Goal: Information Seeking & Learning: Learn about a topic

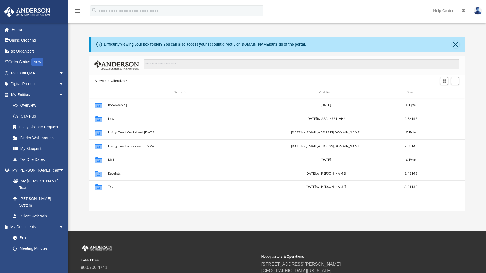
scroll to position [120, 372]
click at [30, 74] on link "Platinum Q&A arrow_drop_down" at bounding box center [38, 73] width 69 height 11
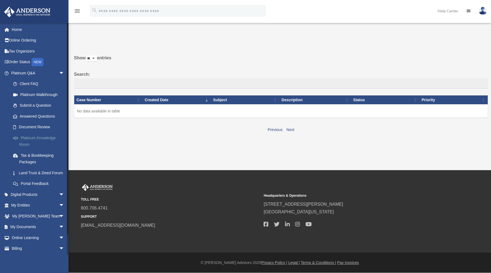
click at [38, 138] on link "Platinum Knowledge Room" at bounding box center [40, 141] width 65 height 18
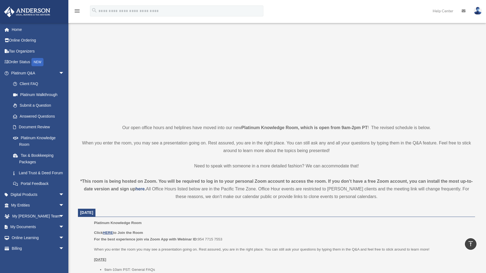
scroll to position [20, 0]
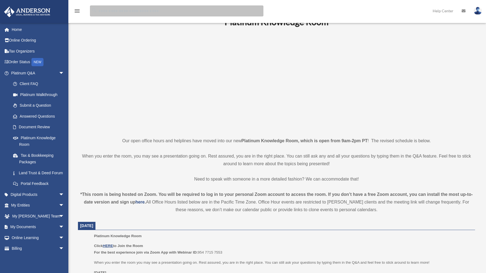
click at [101, 10] on input "search" at bounding box center [177, 10] width 174 height 11
type input "**********"
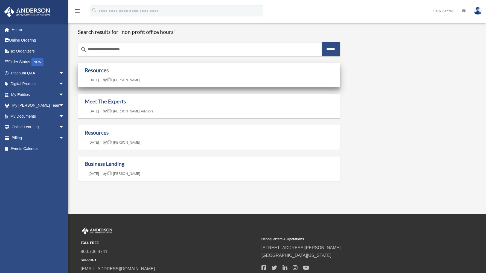
click at [103, 72] on link "Resources" at bounding box center [97, 70] width 24 height 6
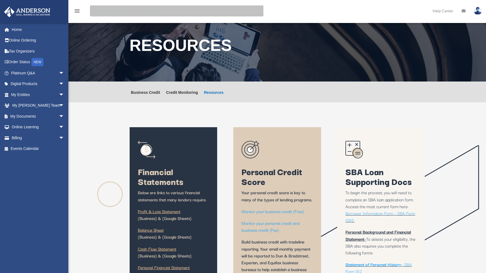
click at [100, 9] on input "search" at bounding box center [177, 10] width 174 height 11
type input "**********"
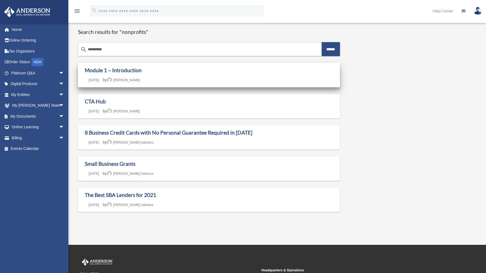
click at [101, 73] on link "Module 1 – Introduction" at bounding box center [113, 70] width 57 height 6
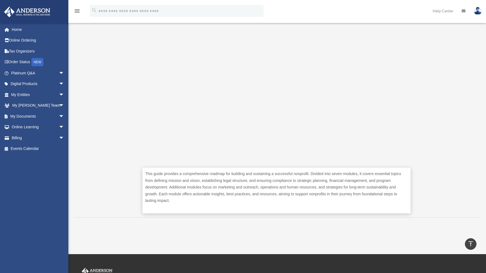
scroll to position [91, 0]
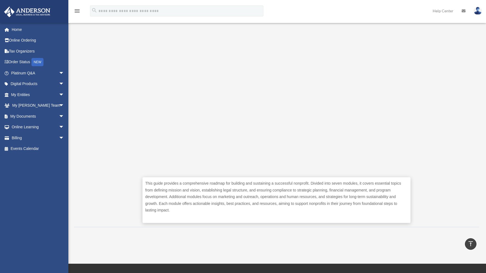
click at [77, 10] on icon "menu" at bounding box center [77, 11] width 7 height 7
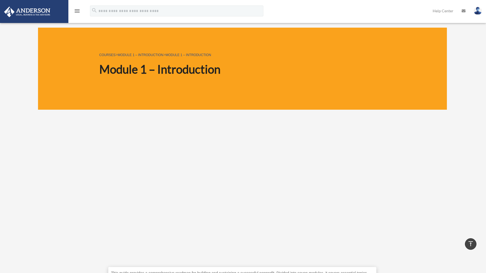
scroll to position [0, 0]
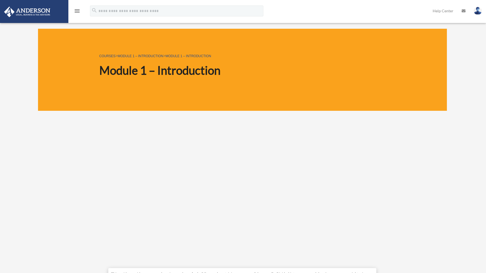
click at [78, 10] on icon "menu" at bounding box center [77, 11] width 7 height 7
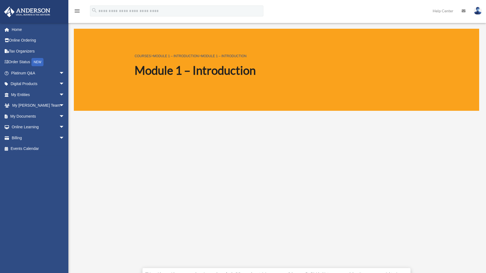
click at [160, 70] on div "COURSES > Module 1 – Introduction > Module 1 – Introduction Module 1 – Introduc…" at bounding box center [277, 70] width 406 height 82
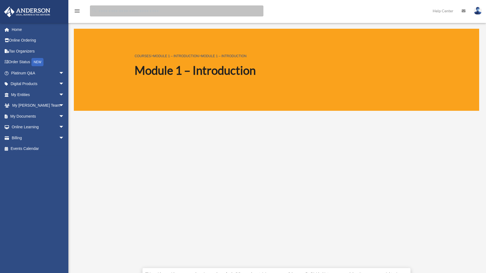
click at [105, 10] on input "search" at bounding box center [177, 10] width 174 height 11
type input "**********"
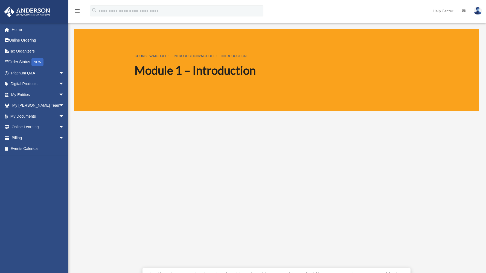
click at [75, 10] on icon "menu" at bounding box center [77, 11] width 7 height 7
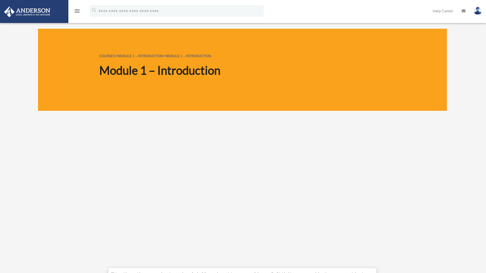
click at [77, 11] on icon "menu" at bounding box center [77, 11] width 7 height 7
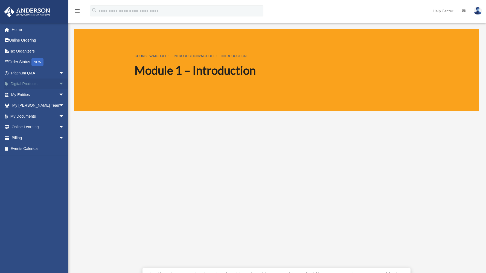
click at [59, 83] on span "arrow_drop_down" at bounding box center [64, 84] width 11 height 11
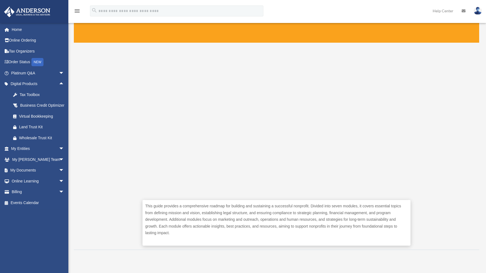
scroll to position [68, 0]
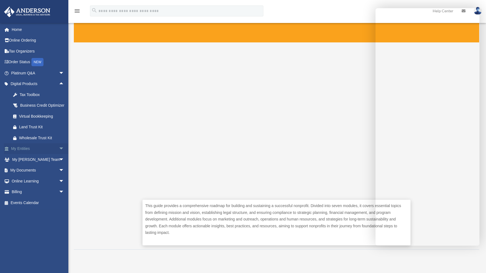
click at [22, 154] on link "My Entities arrow_drop_down" at bounding box center [38, 148] width 69 height 11
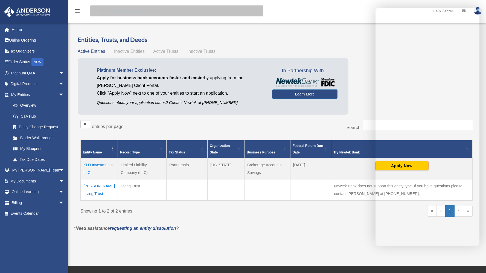
click at [100, 10] on input "search" at bounding box center [177, 10] width 174 height 11
type input "**********"
click at [101, 10] on input "**********" at bounding box center [177, 10] width 174 height 11
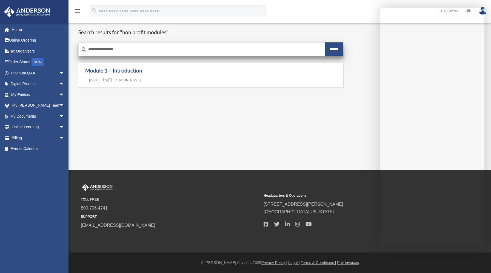
click at [122, 49] on input "**********" at bounding box center [202, 49] width 246 height 13
type input "**********"
click at [333, 47] on input "******" at bounding box center [333, 49] width 19 height 14
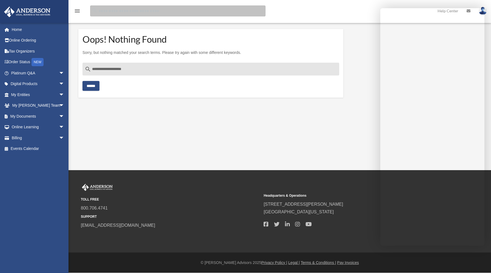
click at [102, 10] on input "Search for:" at bounding box center [177, 10] width 175 height 11
type input "**********"
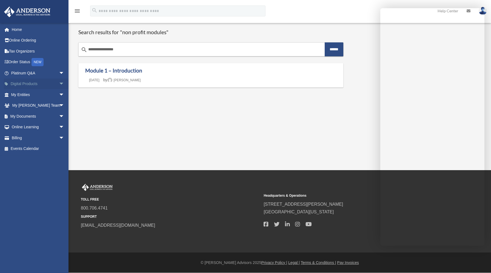
click at [36, 84] on link "Digital Products arrow_drop_down" at bounding box center [38, 84] width 69 height 11
click at [22, 128] on link "Online Learning arrow_drop_down" at bounding box center [38, 127] width 69 height 11
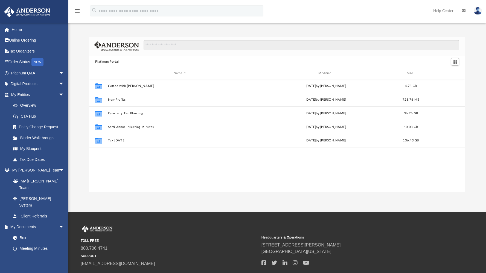
scroll to position [120, 372]
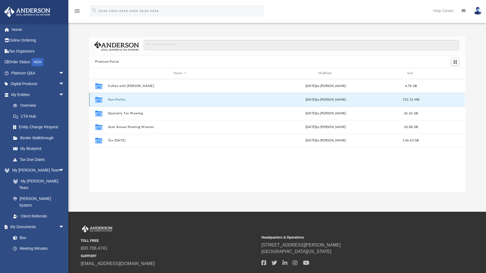
click at [117, 99] on button "Non-Profits" at bounding box center [180, 100] width 144 height 4
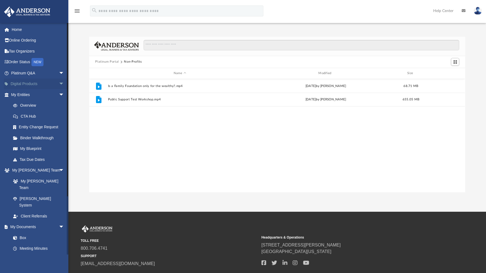
click at [33, 82] on link "Digital Products arrow_drop_down" at bounding box center [38, 84] width 69 height 11
click at [59, 83] on span "arrow_drop_down" at bounding box center [64, 84] width 11 height 11
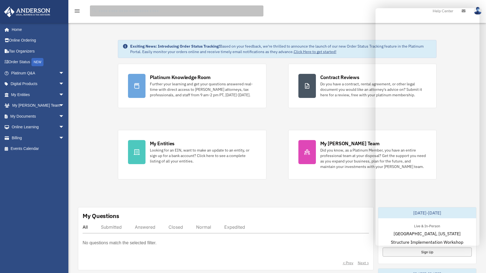
click at [103, 10] on input "search" at bounding box center [177, 10] width 174 height 11
type input "**********"
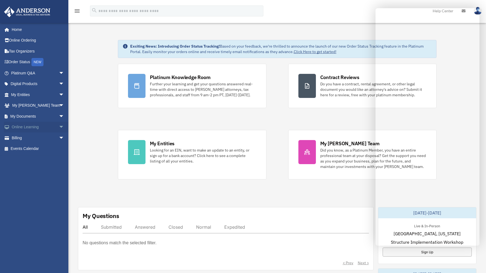
click at [33, 126] on link "Online Learning arrow_drop_down" at bounding box center [38, 127] width 69 height 11
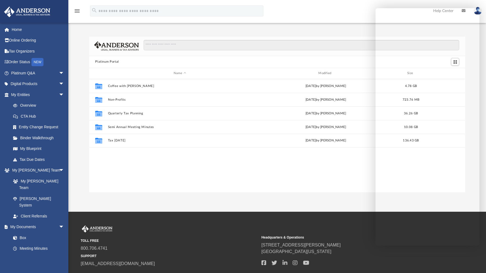
scroll to position [120, 372]
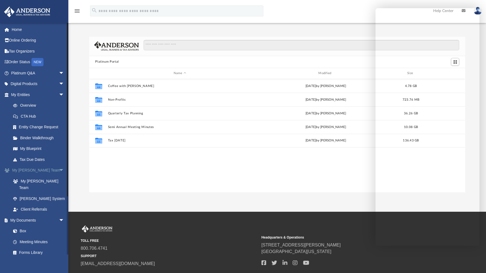
click at [59, 169] on span "arrow_drop_down" at bounding box center [64, 170] width 11 height 11
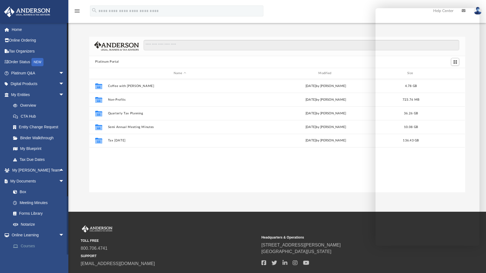
click at [25, 245] on link "Courses" at bounding box center [40, 246] width 65 height 11
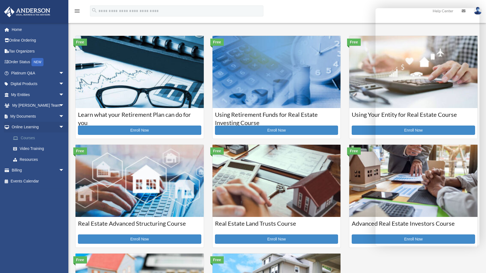
scroll to position [2, 0]
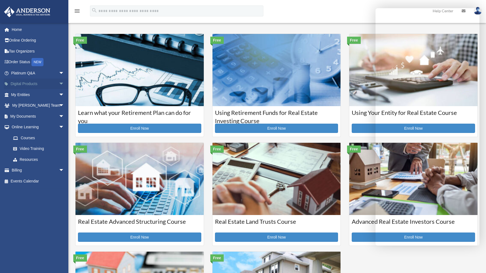
click at [59, 83] on span "arrow_drop_down" at bounding box center [64, 84] width 11 height 11
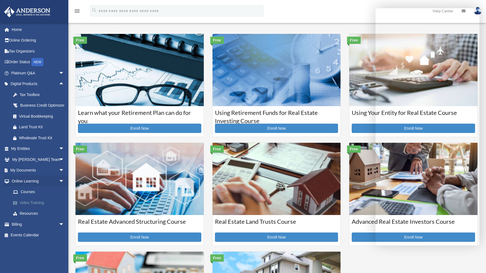
click at [33, 208] on link "Video Training" at bounding box center [40, 202] width 65 height 11
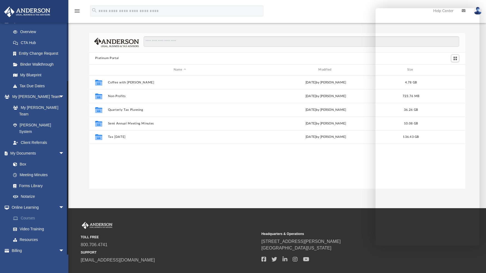
scroll to position [5, 0]
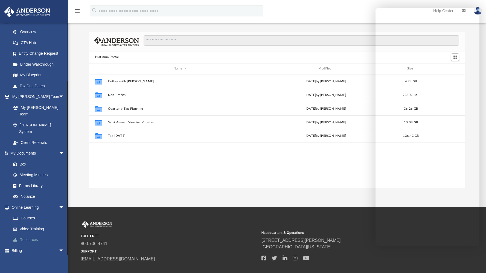
click at [32, 235] on link "Resources" at bounding box center [40, 240] width 65 height 11
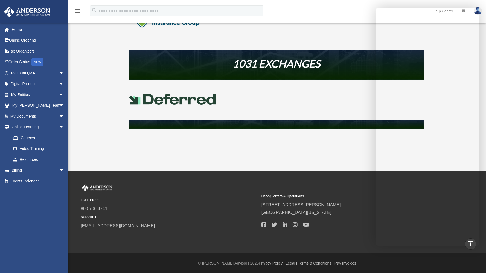
scroll to position [235, 0]
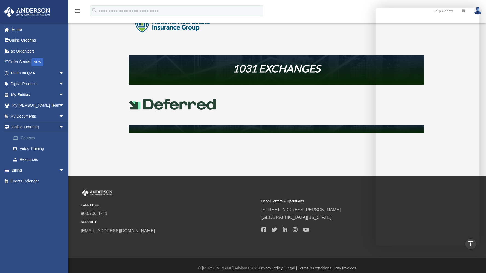
click at [25, 137] on link "Courses" at bounding box center [40, 137] width 65 height 11
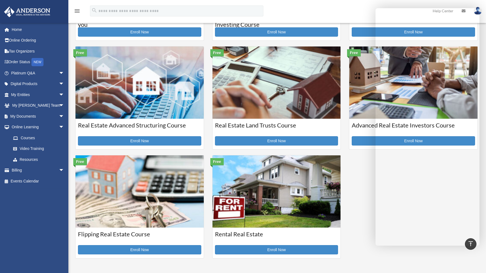
scroll to position [98, 0]
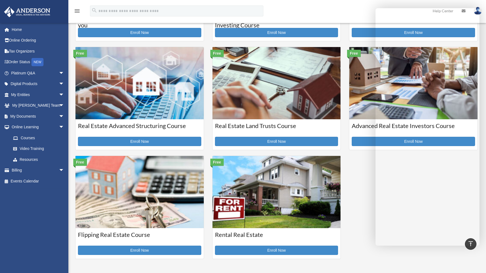
click at [359, 120] on div "Advanced Real Estate Investors Course Enroll Now" at bounding box center [414, 134] width 128 height 31
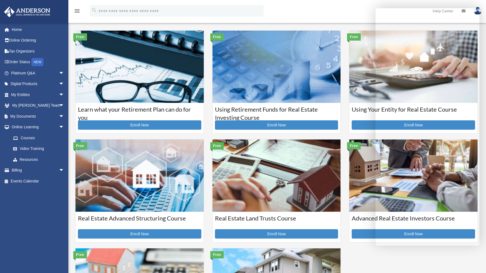
scroll to position [0, 0]
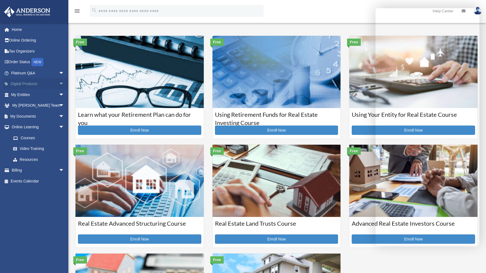
click at [59, 82] on span "arrow_drop_down" at bounding box center [64, 84] width 11 height 11
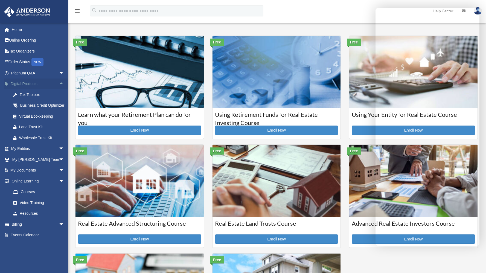
click at [59, 83] on span "arrow_drop_up" at bounding box center [64, 84] width 11 height 11
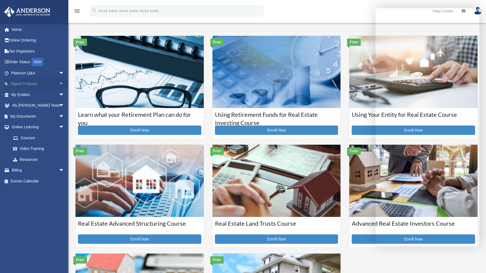
click at [59, 83] on span "arrow_drop_down" at bounding box center [64, 84] width 11 height 11
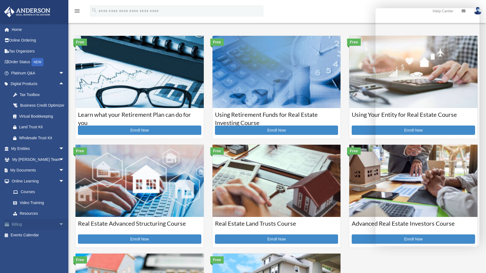
click at [59, 230] on span "arrow_drop_down" at bounding box center [64, 224] width 11 height 11
click at [43, 240] on link "$ Open Invoices" at bounding box center [40, 235] width 65 height 11
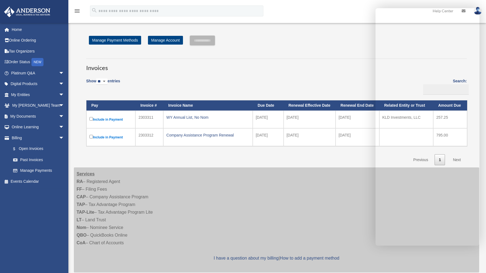
scroll to position [0, 0]
click at [32, 127] on link "Online Learning arrow_drop_down" at bounding box center [38, 127] width 69 height 11
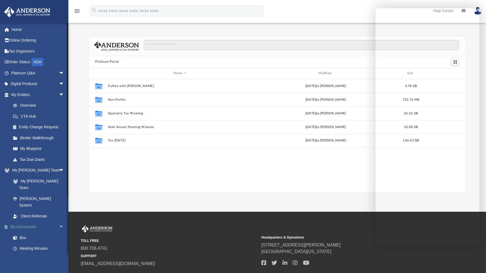
scroll to position [74, 0]
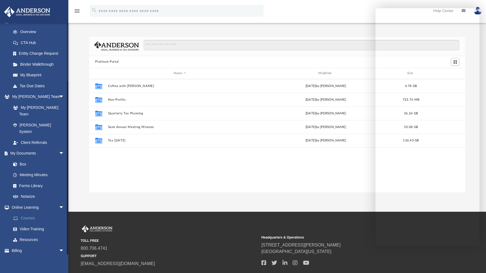
click at [30, 213] on link "Courses" at bounding box center [40, 218] width 65 height 11
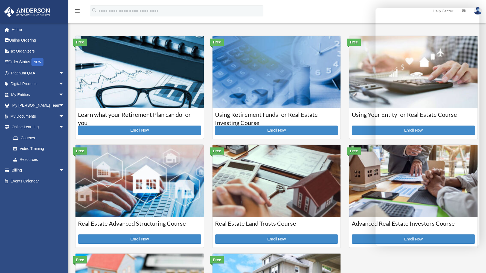
click at [30, 215] on div "bmarshall2857@gmail.com Sign Out bmarshall2857@gmail.com Home Online Ordering T…" at bounding box center [36, 139] width 73 height 232
click at [38, 148] on link "Video Training" at bounding box center [40, 148] width 65 height 11
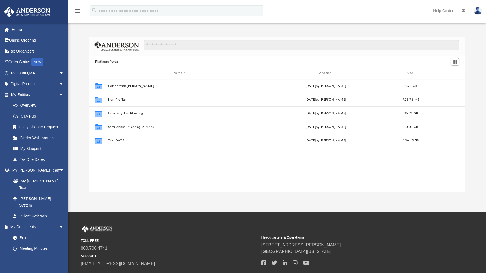
scroll to position [120, 372]
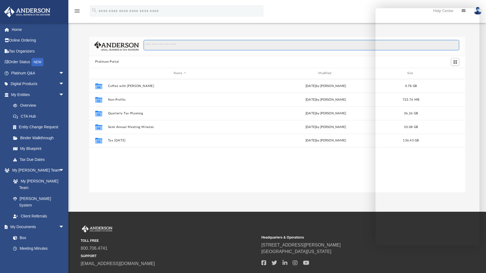
click at [152, 46] on input "Search files and folders" at bounding box center [302, 45] width 316 height 10
click at [59, 82] on span "arrow_drop_down" at bounding box center [64, 84] width 11 height 11
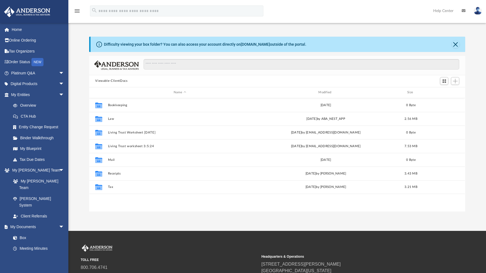
scroll to position [120, 372]
click at [59, 83] on span "arrow_drop_down" at bounding box center [64, 84] width 11 height 11
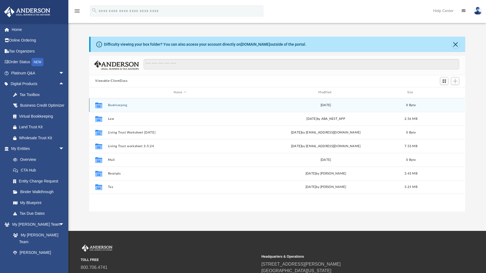
click at [98, 105] on icon "grid" at bounding box center [98, 106] width 7 height 4
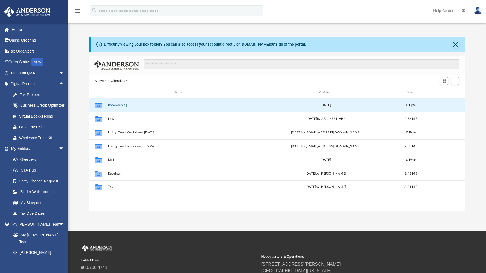
click at [98, 105] on icon "grid" at bounding box center [98, 106] width 7 height 4
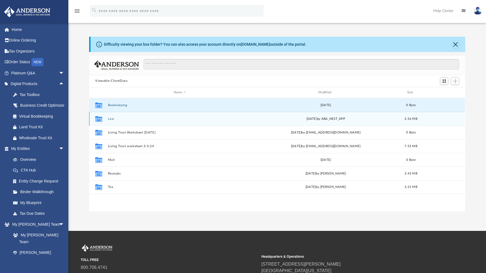
click at [99, 119] on icon "grid" at bounding box center [98, 119] width 7 height 6
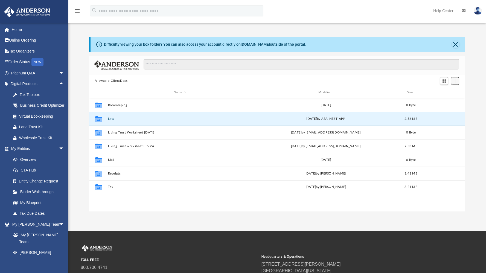
click at [457, 81] on span "Add" at bounding box center [455, 81] width 5 height 5
click at [109, 80] on button "Viewable-ClientDocs" at bounding box center [111, 81] width 32 height 5
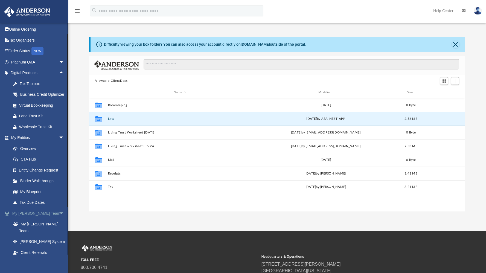
scroll to position [0, 0]
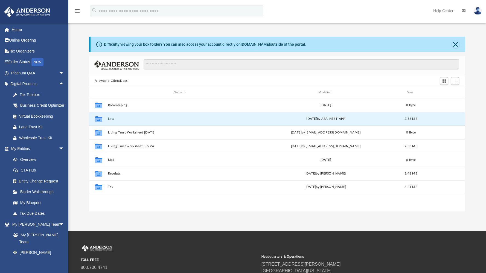
click at [113, 80] on button "Viewable-ClientDocs" at bounding box center [111, 81] width 32 height 5
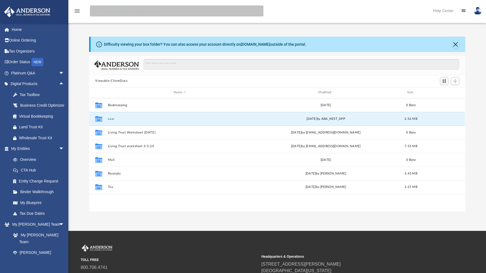
click at [106, 10] on input "search" at bounding box center [177, 10] width 174 height 11
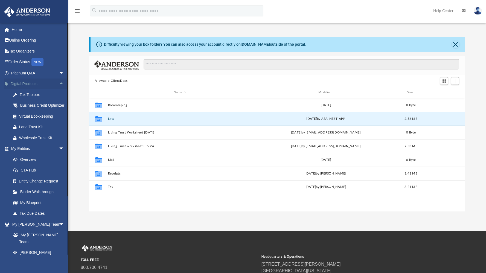
click at [59, 84] on span "arrow_drop_up" at bounding box center [64, 84] width 11 height 11
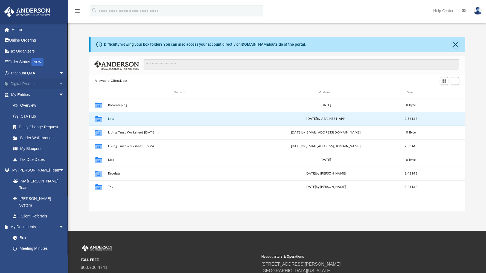
click at [8, 83] on span at bounding box center [9, 84] width 3 height 4
click at [29, 85] on link "Digital Products arrow_drop_down" at bounding box center [38, 84] width 69 height 11
click at [59, 84] on span "arrow_drop_down" at bounding box center [64, 84] width 11 height 11
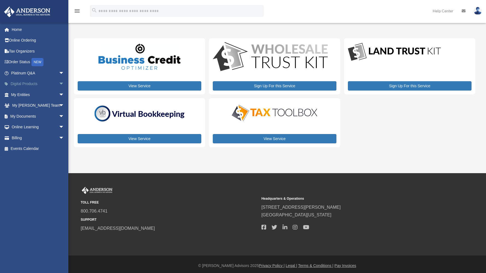
click at [59, 83] on span "arrow_drop_down" at bounding box center [64, 84] width 11 height 11
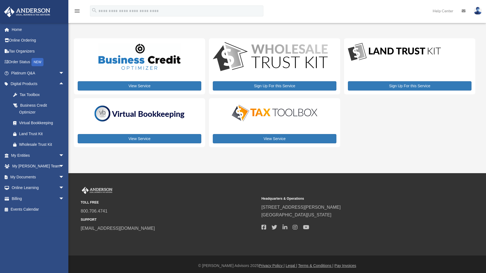
scroll to position [3, 0]
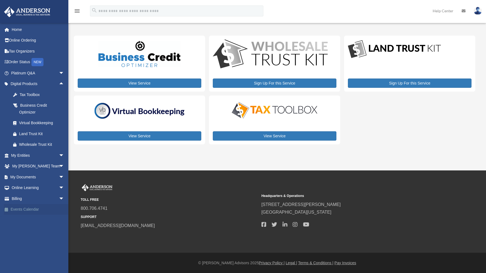
click at [27, 210] on link "Events Calendar" at bounding box center [38, 209] width 69 height 11
click at [28, 208] on link "Events Calendar" at bounding box center [38, 209] width 69 height 11
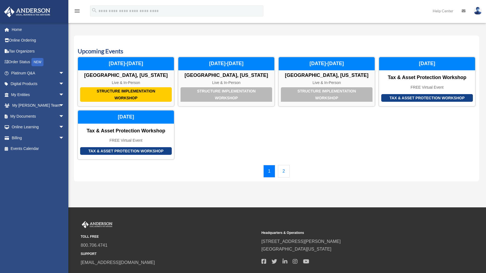
click at [33, 208] on div "[EMAIL_ADDRESS][DOMAIN_NAME] Sign Out [EMAIL_ADDRESS][DOMAIN_NAME] Home Online …" at bounding box center [36, 139] width 73 height 232
click at [59, 72] on span "arrow_drop_down" at bounding box center [64, 73] width 11 height 11
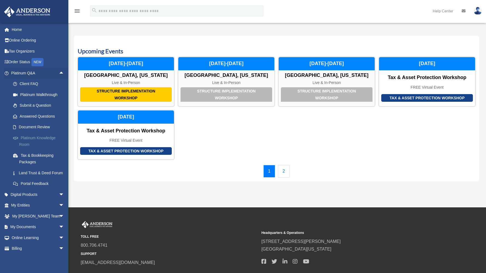
click at [38, 137] on link "Platinum Knowledge Room" at bounding box center [40, 141] width 65 height 18
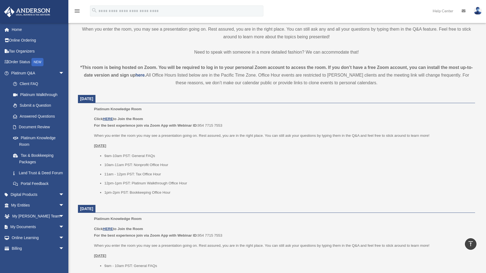
scroll to position [148, 0]
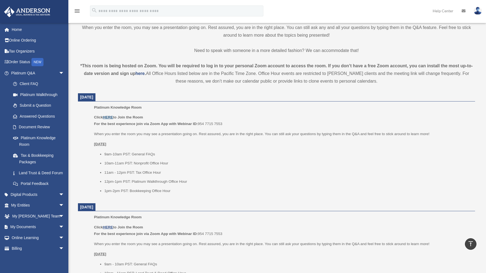
click at [110, 117] on u "HERE" at bounding box center [108, 117] width 10 height 4
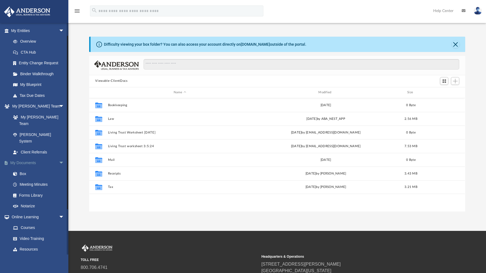
scroll to position [74, 0]
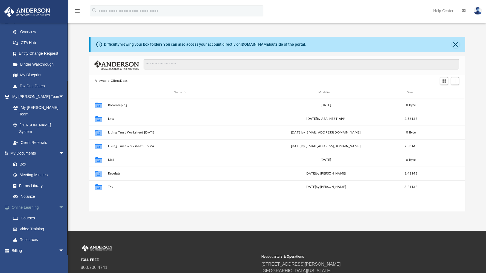
click at [59, 202] on span "arrow_drop_down" at bounding box center [64, 207] width 11 height 11
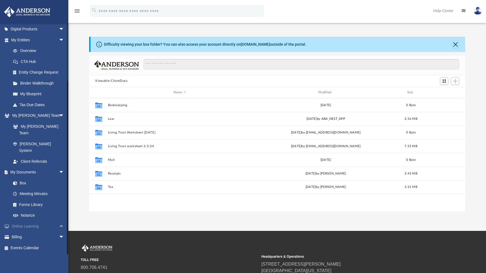
scroll to position [41, 0]
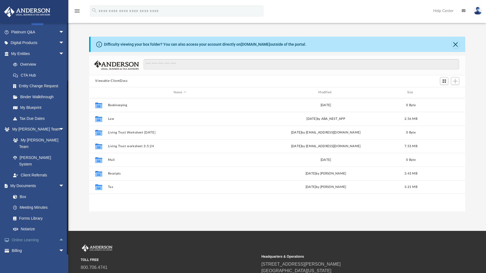
click at [59, 235] on span "arrow_drop_up" at bounding box center [64, 240] width 11 height 11
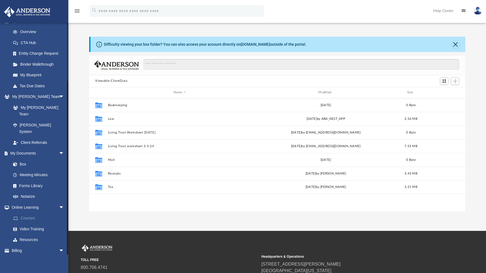
click at [26, 213] on link "Courses" at bounding box center [40, 218] width 65 height 11
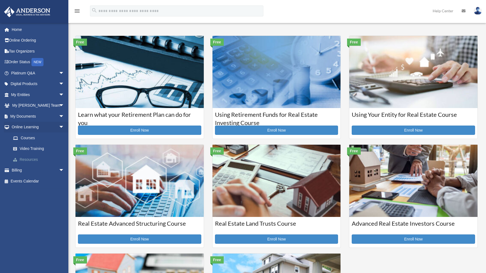
click at [34, 159] on link "Resources" at bounding box center [40, 159] width 65 height 11
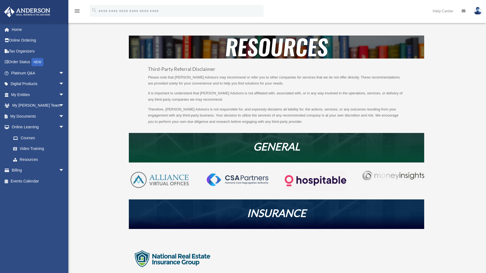
click at [32, 148] on link "Video Training" at bounding box center [40, 148] width 65 height 11
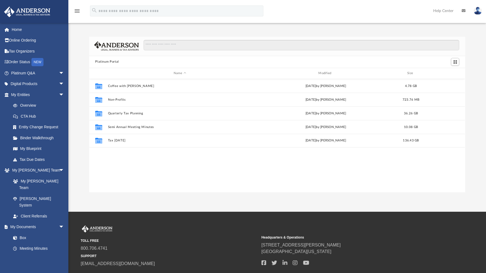
scroll to position [120, 372]
click at [457, 62] on span "Switch to Grid View" at bounding box center [455, 62] width 5 height 5
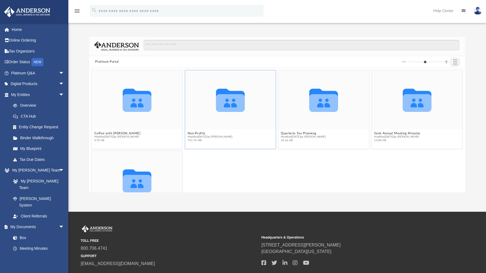
click at [223, 122] on div "Collaborated Folder" at bounding box center [230, 99] width 91 height 59
click at [230, 102] on icon "grid" at bounding box center [230, 103] width 29 height 18
click at [194, 137] on span "Modified Wed Jan 15 2025 by Matthew Moore" at bounding box center [210, 137] width 45 height 4
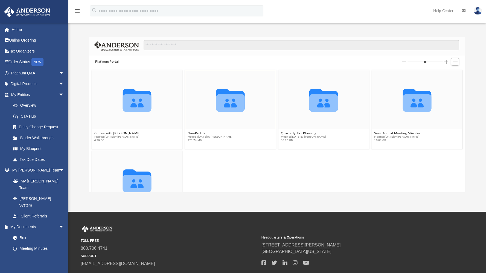
click at [233, 102] on icon "grid" at bounding box center [230, 103] width 29 height 18
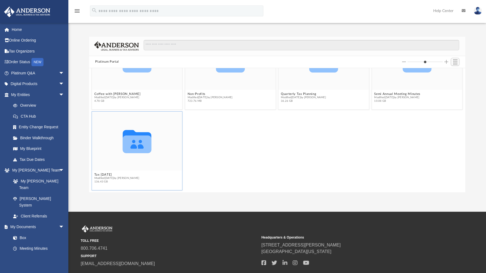
scroll to position [0, 0]
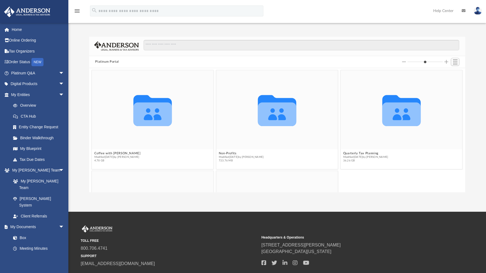
type input "*"
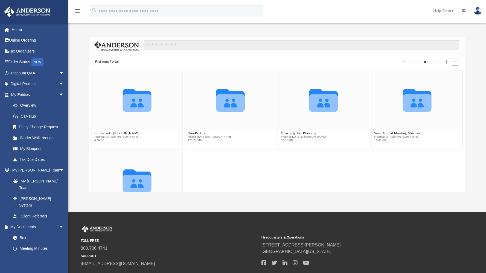
click at [417, 62] on input "Column size" at bounding box center [425, 62] width 35 height 4
click at [159, 45] on input "Search files and folders" at bounding box center [302, 45] width 316 height 10
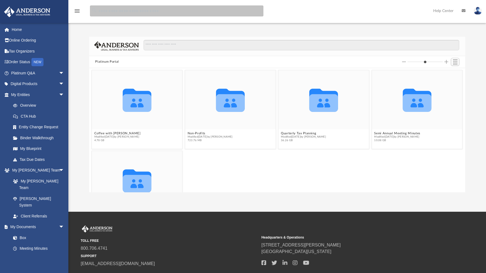
click at [103, 10] on input "search" at bounding box center [177, 10] width 174 height 11
type input "**********"
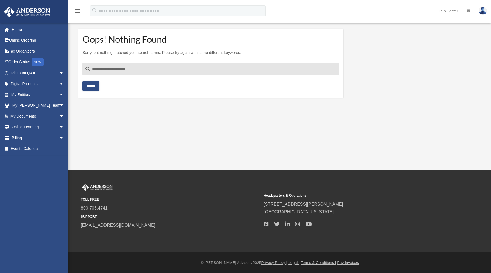
click at [110, 69] on input "**********" at bounding box center [210, 69] width 256 height 13
type input "**********"
click at [94, 85] on input "******" at bounding box center [90, 86] width 17 height 10
click at [77, 10] on icon "menu" at bounding box center [77, 11] width 7 height 7
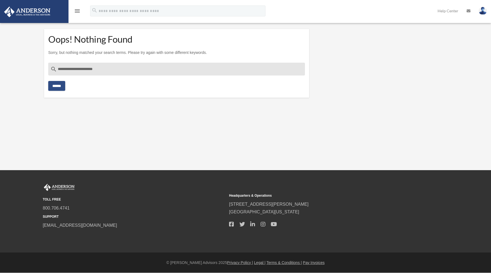
click at [448, 11] on link "Help Center" at bounding box center [447, 11] width 29 height 22
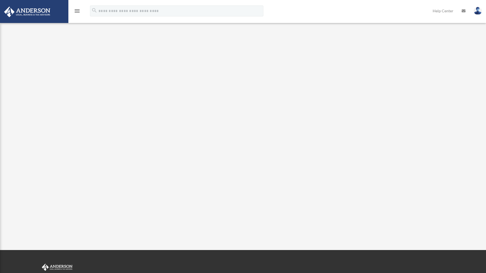
click at [442, 11] on link "Help Center" at bounding box center [443, 11] width 29 height 22
click at [47, 11] on img at bounding box center [27, 12] width 50 height 11
click at [76, 10] on icon "menu" at bounding box center [77, 11] width 7 height 7
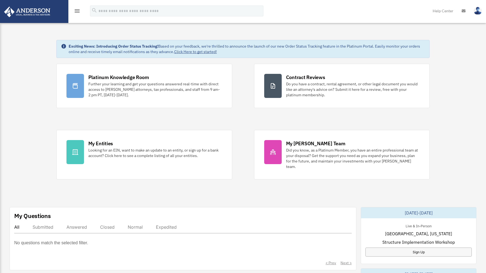
click at [77, 9] on icon "menu" at bounding box center [77, 11] width 7 height 7
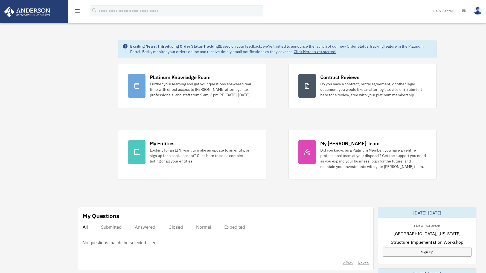
click at [32, 11] on img at bounding box center [27, 12] width 50 height 11
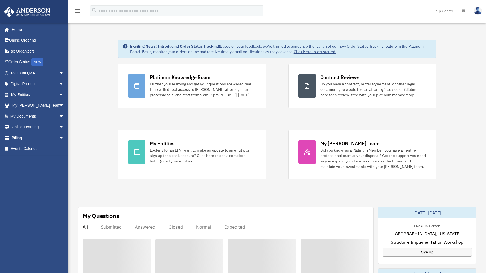
click at [77, 8] on icon "menu" at bounding box center [77, 11] width 7 height 7
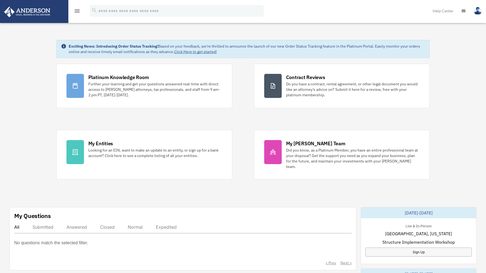
click at [77, 8] on icon "menu" at bounding box center [77, 11] width 7 height 7
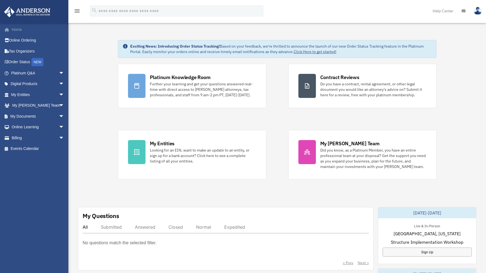
click at [16, 28] on link "Home" at bounding box center [38, 29] width 69 height 11
click at [17, 29] on link "Home" at bounding box center [38, 29] width 69 height 11
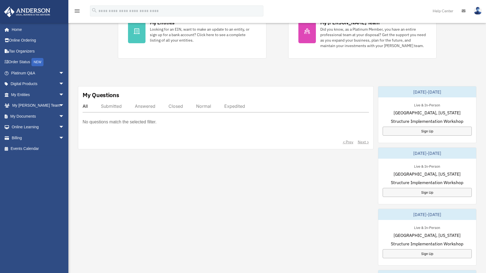
scroll to position [134, 0]
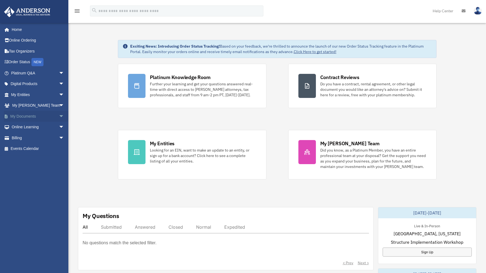
click at [32, 115] on link "My Documents arrow_drop_down" at bounding box center [38, 116] width 69 height 11
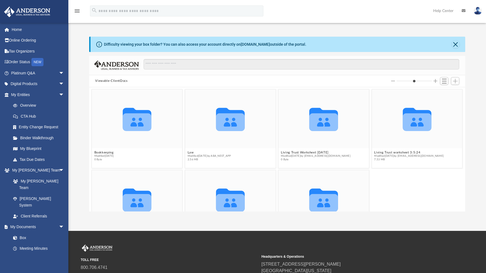
scroll to position [120, 372]
click at [456, 41] on button "Close" at bounding box center [456, 45] width 8 height 8
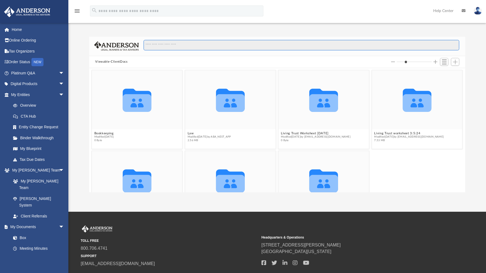
click at [151, 44] on input "Search files and folders" at bounding box center [302, 45] width 316 height 10
click at [138, 100] on icon "grid" at bounding box center [137, 103] width 29 height 18
click at [78, 79] on div "Difficulty viewing your box folder? You can also access your account directly o…" at bounding box center [277, 115] width 418 height 156
click at [445, 62] on span "Switch to List View" at bounding box center [444, 62] width 5 height 5
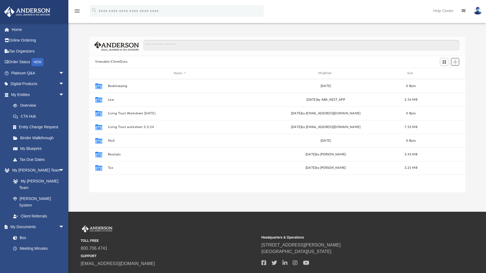
click at [456, 60] on span "Add" at bounding box center [455, 62] width 5 height 5
click at [450, 82] on li "New Folder" at bounding box center [448, 82] width 18 height 6
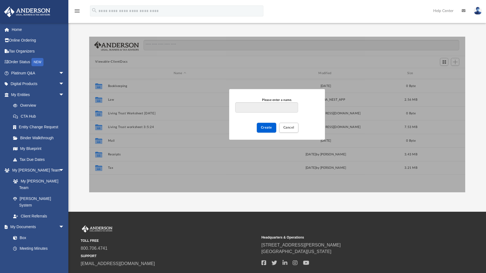
click at [474, 143] on div "Difficulty viewing your box folder? You can also access your account directly o…" at bounding box center [277, 115] width 418 height 156
click at [291, 127] on span "Cancel" at bounding box center [289, 127] width 11 height 3
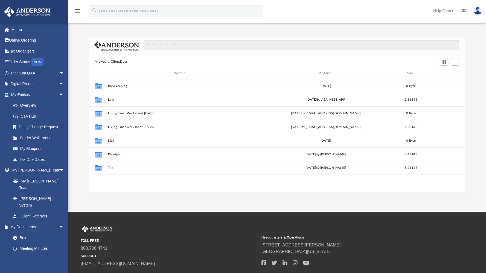
click at [119, 63] on button "Viewable-ClientDocs" at bounding box center [111, 61] width 32 height 5
click at [114, 60] on button "Viewable-ClientDocs" at bounding box center [111, 61] width 32 height 5
click at [108, 60] on button "Viewable-ClientDocs" at bounding box center [111, 61] width 32 height 5
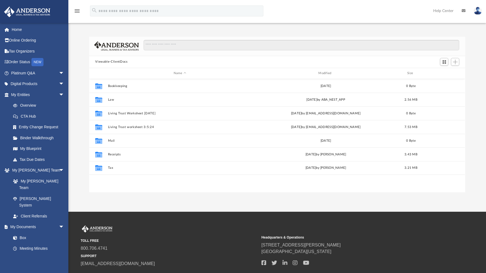
click at [119, 61] on button "Viewable-ClientDocs" at bounding box center [111, 61] width 32 height 5
click at [455, 62] on span "Add" at bounding box center [455, 62] width 5 height 5
click at [119, 61] on button "Viewable-ClientDocs" at bounding box center [111, 61] width 32 height 5
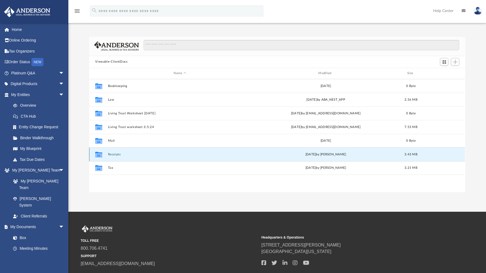
click at [113, 154] on button "Receipts" at bounding box center [180, 155] width 144 height 4
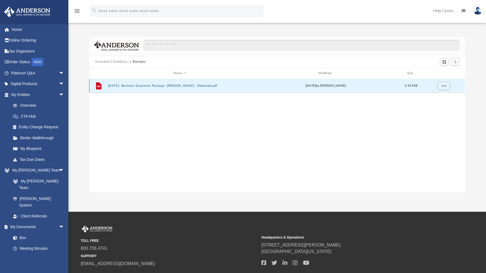
click at [188, 85] on button "2024.01.29- Business Essentials Package -Elizabeth Marshall - Redacted.pdf" at bounding box center [180, 86] width 144 height 4
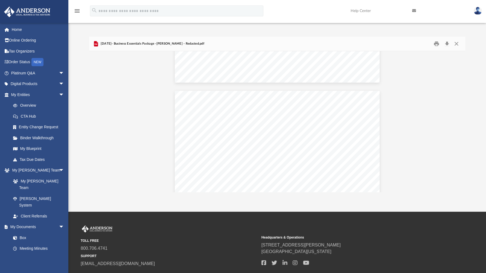
scroll to position [1153, 0]
click at [28, 74] on link "Platinum Q&A arrow_drop_down" at bounding box center [38, 73] width 69 height 11
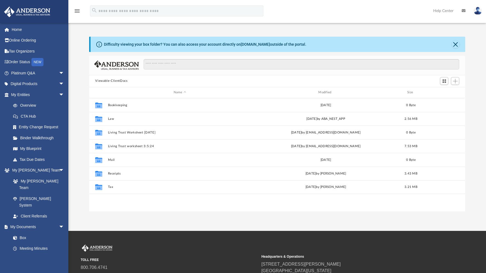
scroll to position [120, 372]
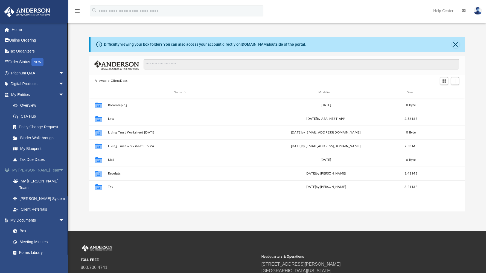
click at [59, 169] on span "arrow_drop_down" at bounding box center [64, 170] width 11 height 11
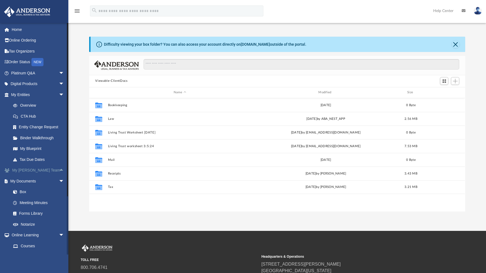
click at [32, 170] on link "My [PERSON_NAME] Team arrow_drop_up" at bounding box center [38, 170] width 69 height 11
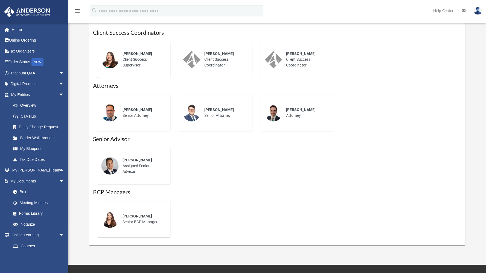
scroll to position [220, 0]
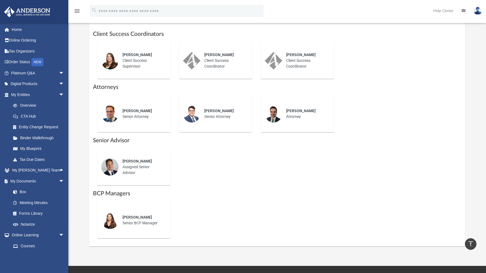
click at [138, 66] on div "[PERSON_NAME] Client Success Supervisor" at bounding box center [143, 60] width 48 height 25
